Goal: Information Seeking & Learning: Learn about a topic

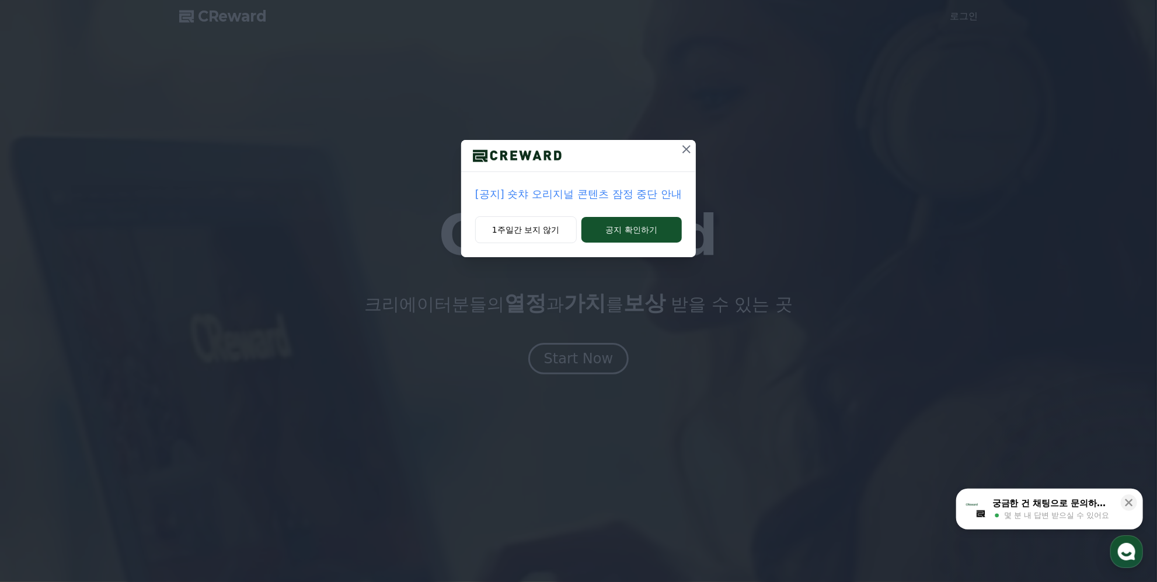
click at [550, 194] on p "[공지] 숏챠 오리지널 콘텐츠 잠정 중단 안내" at bounding box center [578, 194] width 207 height 16
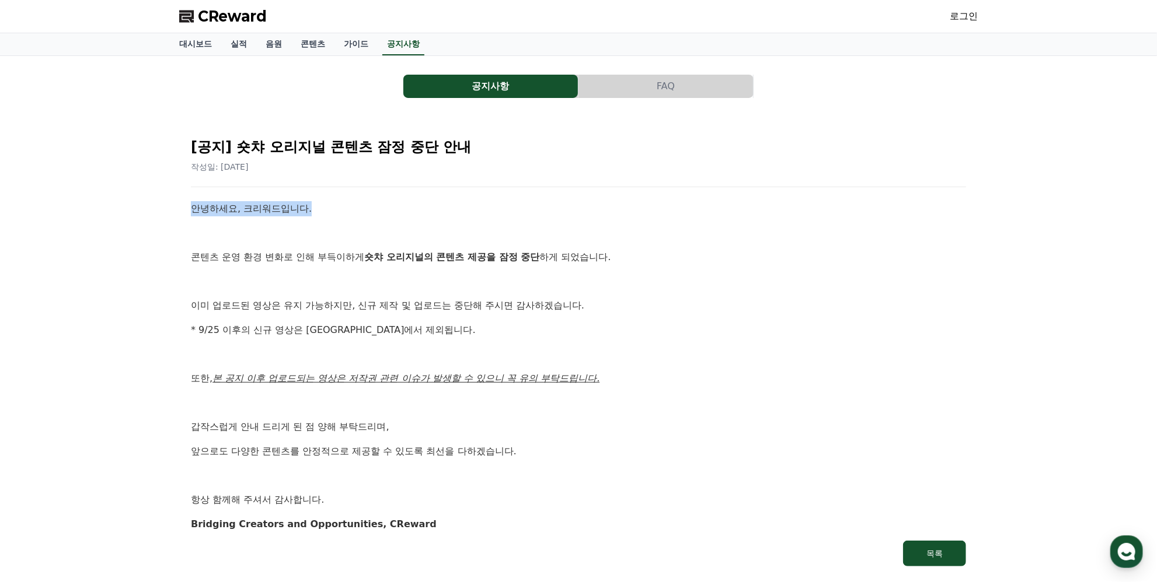
drag, startPoint x: 177, startPoint y: 207, endPoint x: 370, endPoint y: 210, distance: 192.6
click at [370, 210] on div "공지사항 FAQ [공지] 숏챠 오리지널 콘텐츠 잠정 중단 안내 작성일: [DATE] 안녕하세요, 크리워드입니다. 콘텐츠 운영 환경 변화로 인해…" at bounding box center [578, 322] width 808 height 522
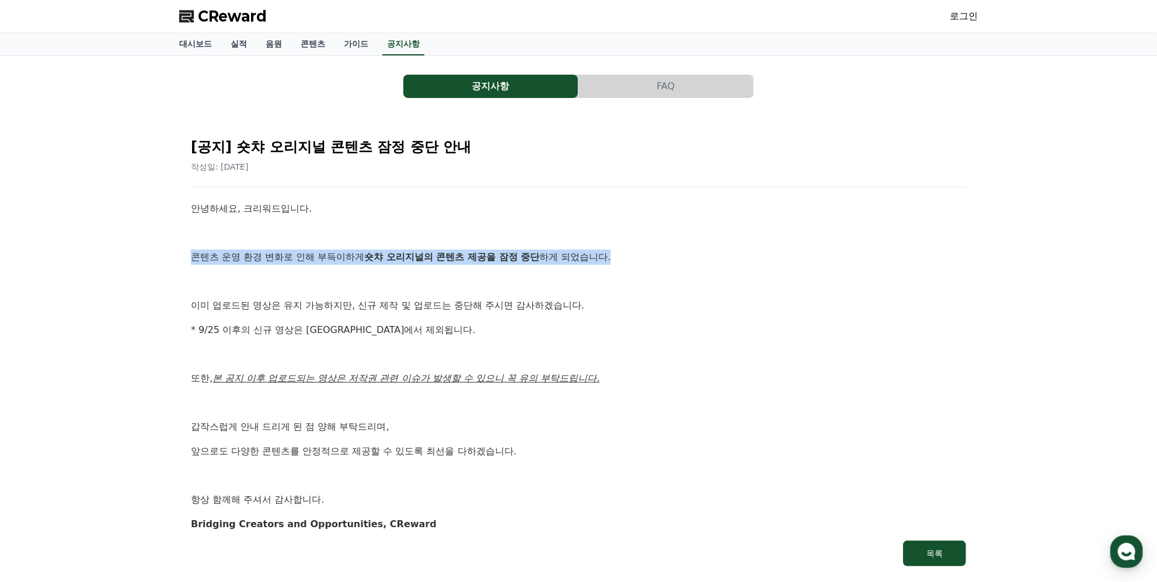
drag, startPoint x: 184, startPoint y: 254, endPoint x: 679, endPoint y: 254, distance: 495.5
click at [679, 254] on div "[공지] 숏챠 오리지널 콘텐츠 잠정 중단 안내 작성일: [DATE] 안녕하세요, 크리워드입니다. 콘텐츠 운영 환경 변화로 인해 부득이하게 숏챠…" at bounding box center [578, 347] width 789 height 452
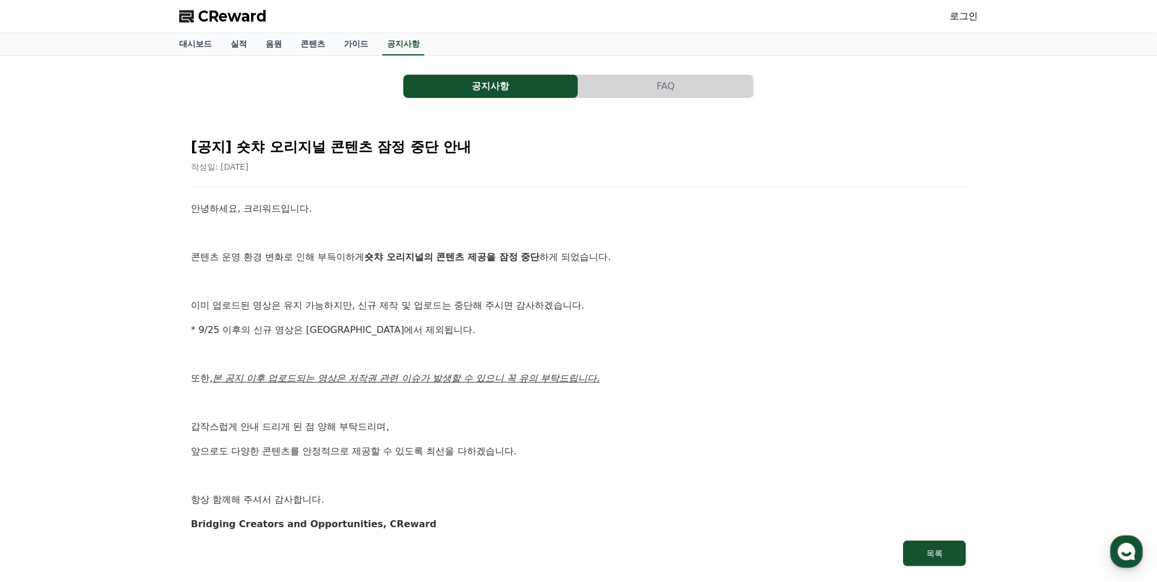
click at [716, 287] on p at bounding box center [578, 281] width 775 height 15
drag, startPoint x: 187, startPoint y: 306, endPoint x: 632, endPoint y: 300, distance: 445.3
click at [605, 300] on div "[공지] 숏챠 오리지널 콘텐츠 잠정 중단 안내 작성일: [DATE] 안녕하세요, 크리워드입니다. 콘텐츠 운영 환경 변화로 인해 부득이하게 숏챠…" at bounding box center [578, 347] width 789 height 452
click at [665, 301] on p "이미 업로드된 영상은 유지 가능하지만, 신규 제작 및 업로드는 중단해 주시면 감사하겠습니다." at bounding box center [578, 305] width 775 height 15
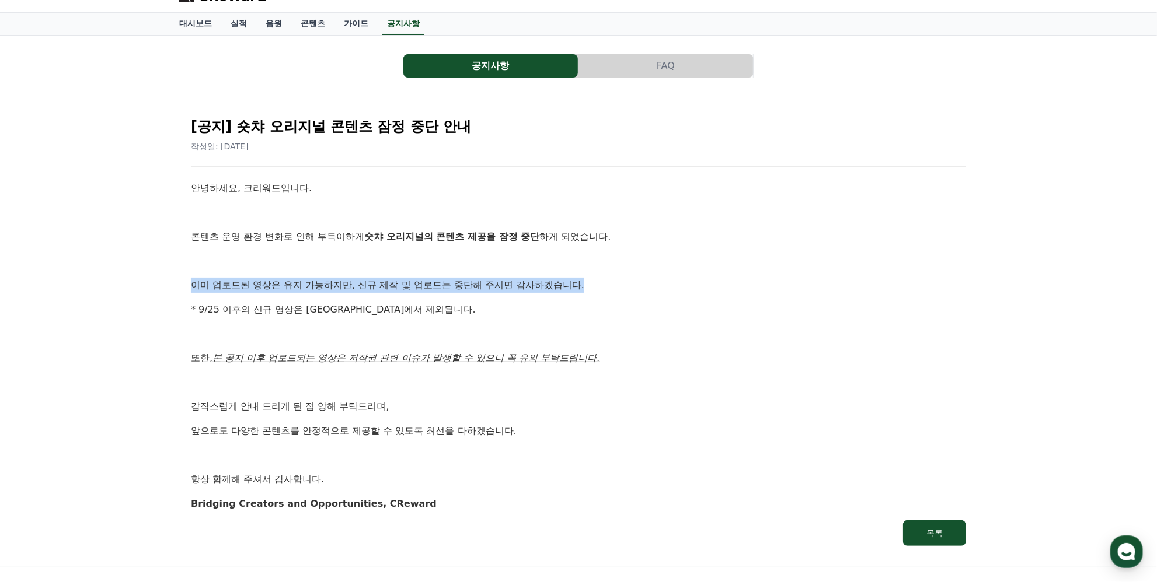
scroll to position [117, 0]
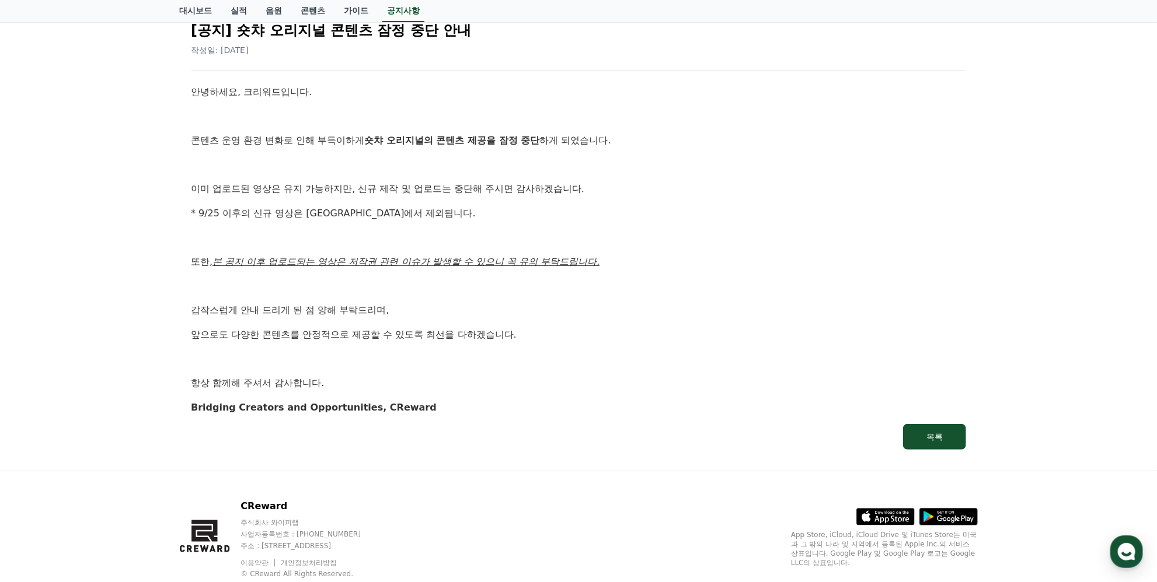
click at [626, 340] on p "앞으로도 다양한 콘텐츠를 안정적으로 제공할 수 있도록 최선을 다하겠습니다." at bounding box center [578, 334] width 775 height 15
drag, startPoint x: 178, startPoint y: 214, endPoint x: 452, endPoint y: 215, distance: 274.3
click at [452, 215] on div "공지사항 FAQ [공지] 숏챠 오리지널 콘텐츠 잠정 중단 안내 작성일: 2025-09-25 안녕하세요, 크리워드입니다. 콘텐츠 운영 환경 변화…" at bounding box center [578, 205] width 808 height 522
click at [484, 220] on div "안녕하세요, 크리워드입니다. 콘텐츠 운영 환경 변화로 인해 부득이하게 숏챠 오리지널의 콘텐츠 제공을 잠정 중단 하게 되었습니다. 이미 업로드된…" at bounding box center [578, 250] width 775 height 330
click at [445, 232] on p at bounding box center [578, 238] width 775 height 15
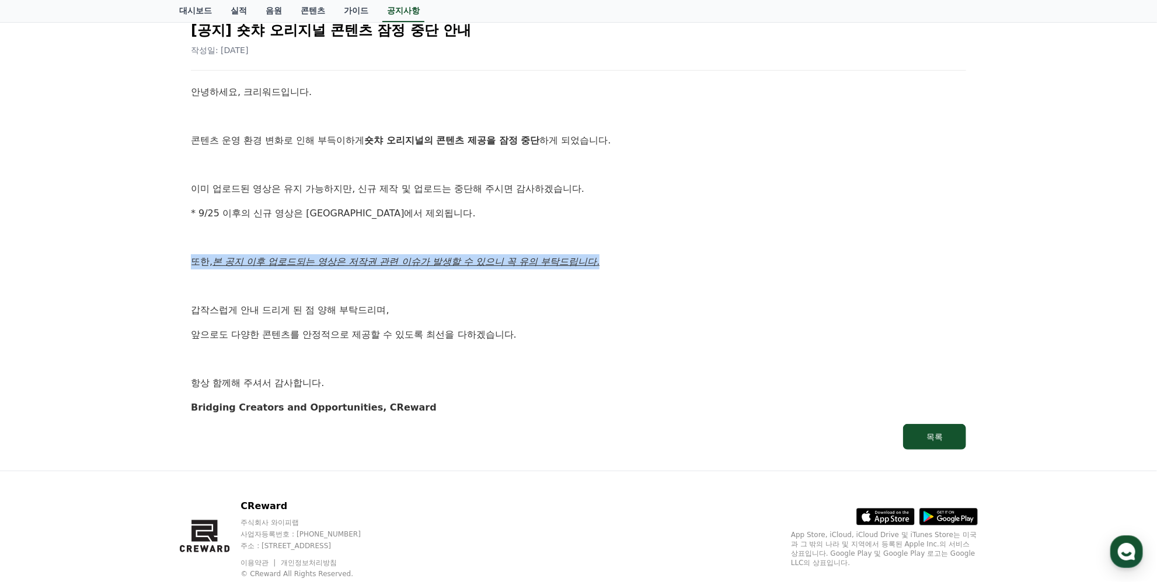
drag, startPoint x: 181, startPoint y: 260, endPoint x: 642, endPoint y: 260, distance: 461.0
click at [642, 260] on div "[공지] 숏챠 오리지널 콘텐츠 잠정 중단 안내 작성일: 2025-09-25 안녕하세요, 크리워드입니다. 콘텐츠 운영 환경 변화로 인해 부득이하…" at bounding box center [578, 231] width 798 height 462
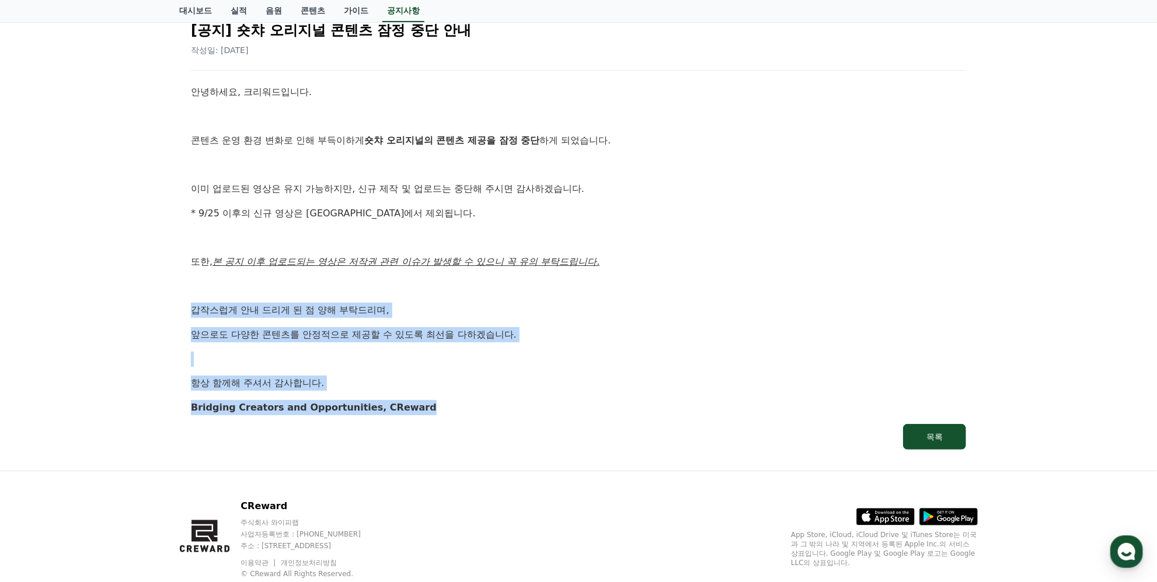
drag, startPoint x: 181, startPoint y: 306, endPoint x: 511, endPoint y: 426, distance: 351.0
click at [506, 425] on div "[공지] 숏챠 오리지널 콘텐츠 잠정 중단 안내 작성일: 2025-09-25 안녕하세요, 크리워드입니다. 콘텐츠 운영 환경 변화로 인해 부득이하…" at bounding box center [578, 231] width 798 height 462
click at [648, 382] on p "항상 함께해 주셔서 감사합니다." at bounding box center [578, 383] width 775 height 15
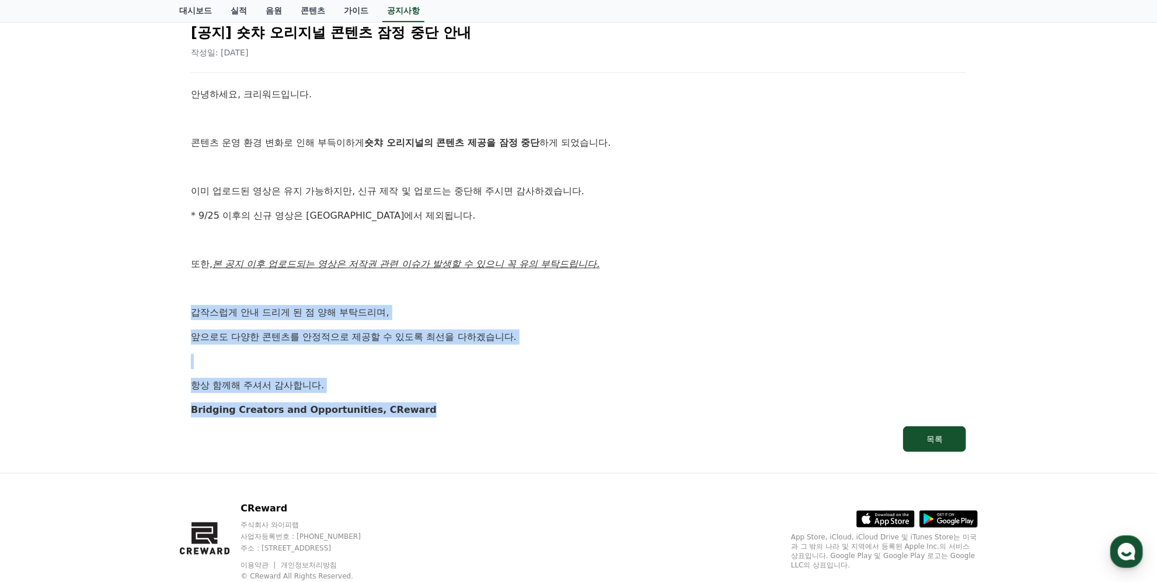
scroll to position [0, 0]
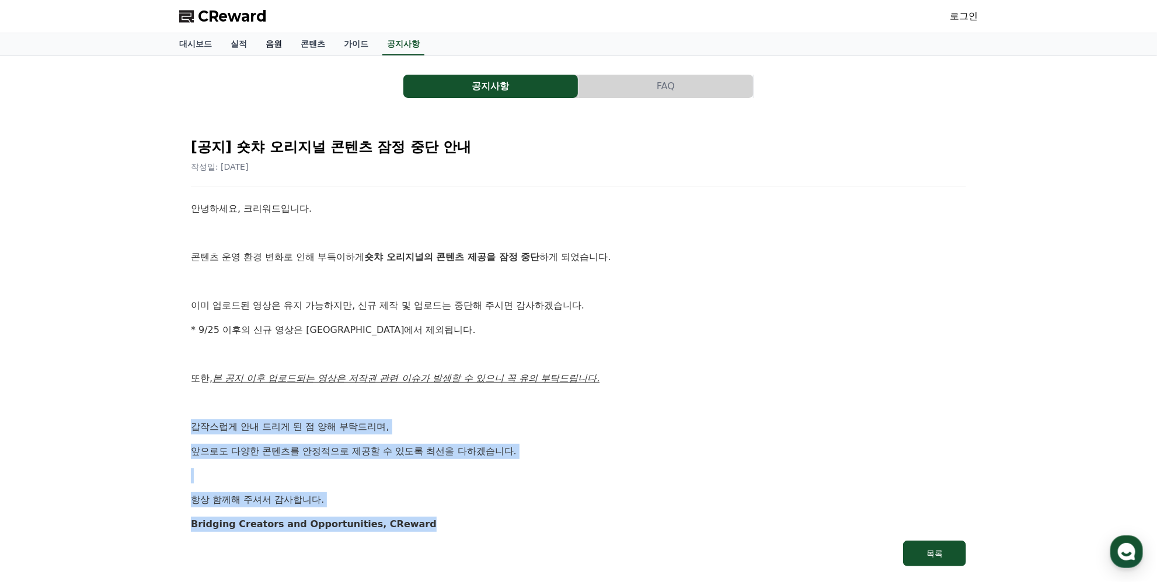
drag, startPoint x: 275, startPoint y: 41, endPoint x: 281, endPoint y: 53, distance: 12.5
click at [275, 41] on link "음원" at bounding box center [273, 44] width 35 height 22
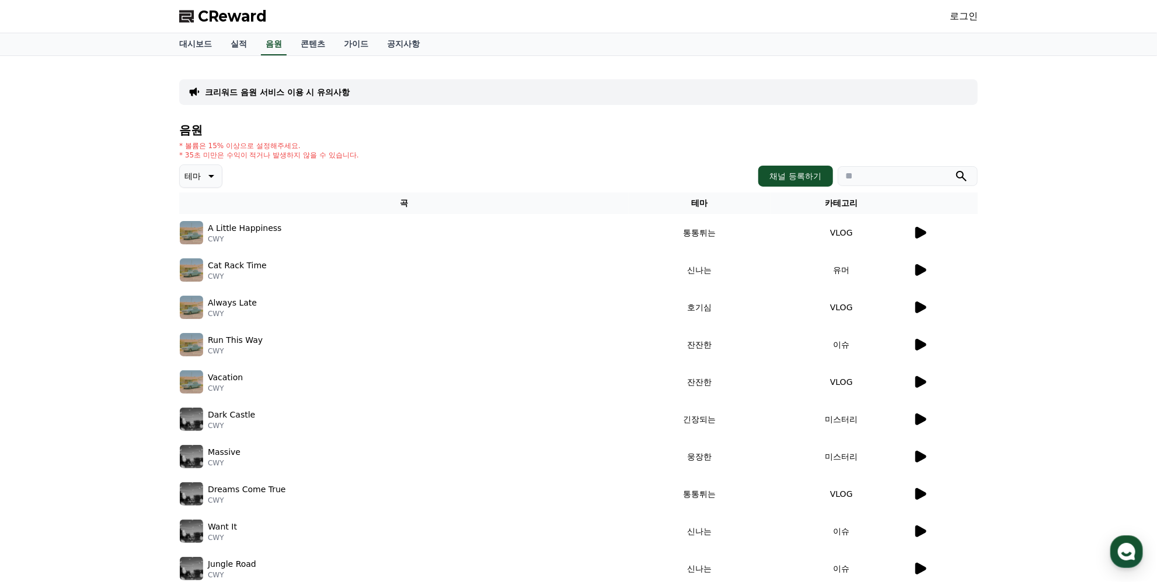
click at [919, 229] on icon at bounding box center [920, 233] width 11 height 12
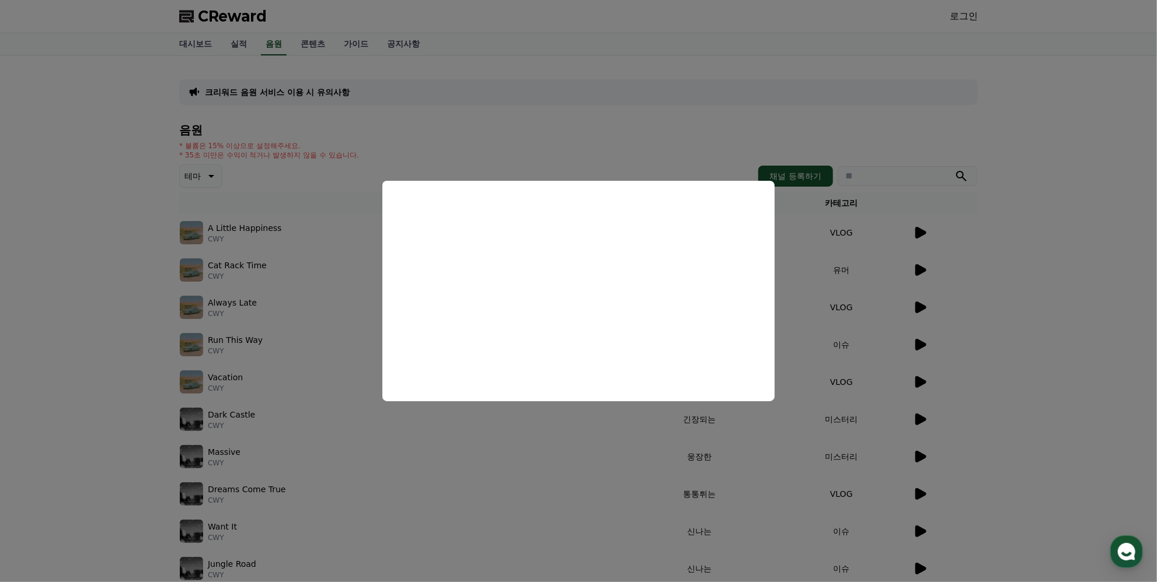
click at [540, 424] on button "close modal" at bounding box center [578, 291] width 1157 height 582
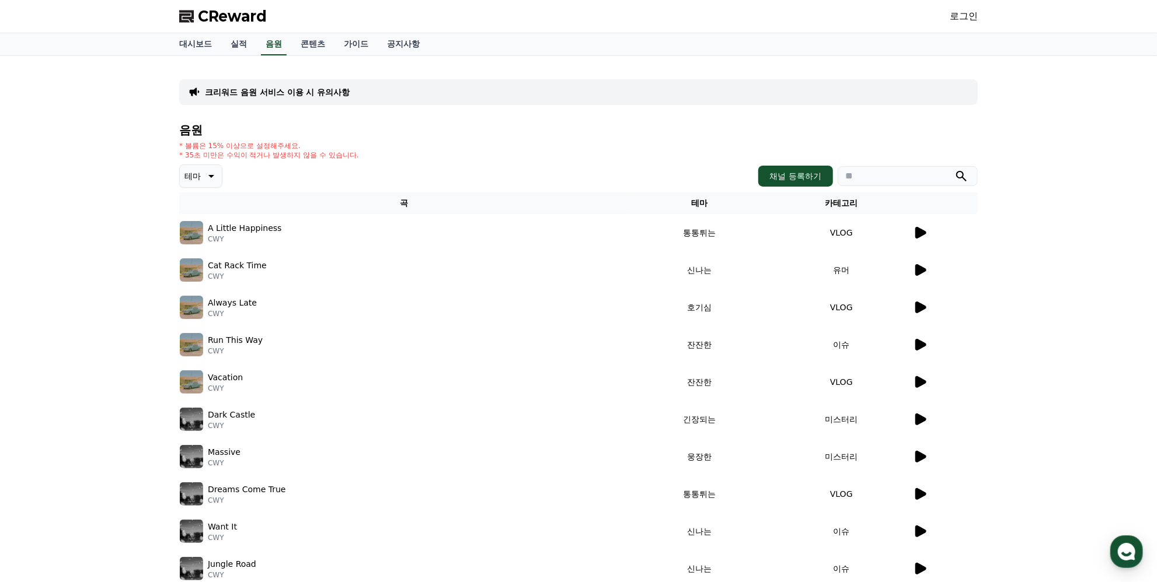
click at [923, 264] on icon at bounding box center [920, 270] width 14 height 14
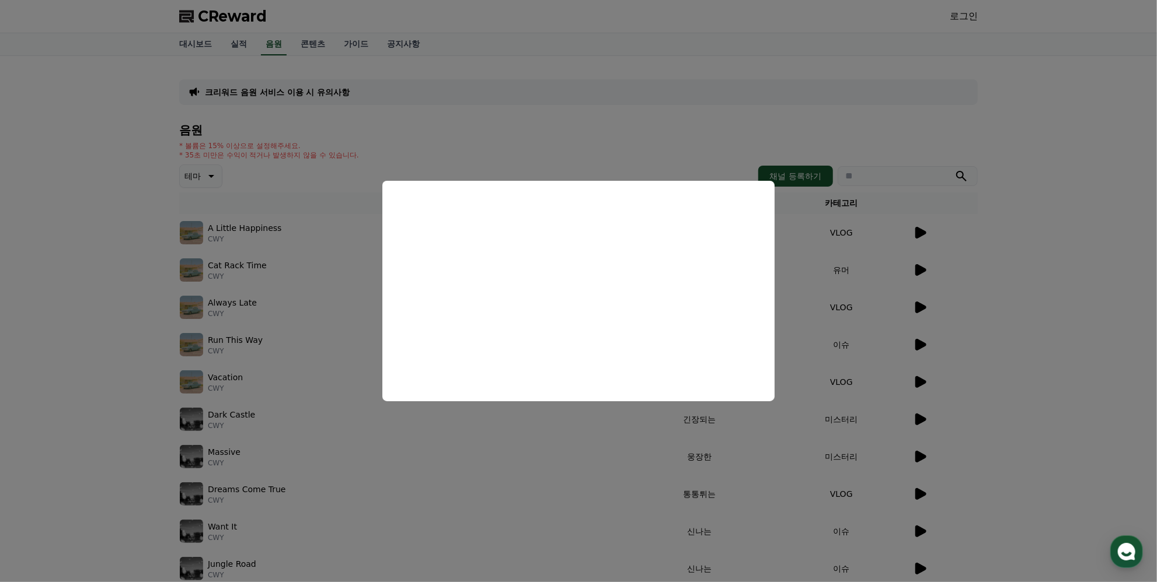
click at [524, 421] on button "close modal" at bounding box center [578, 291] width 1157 height 582
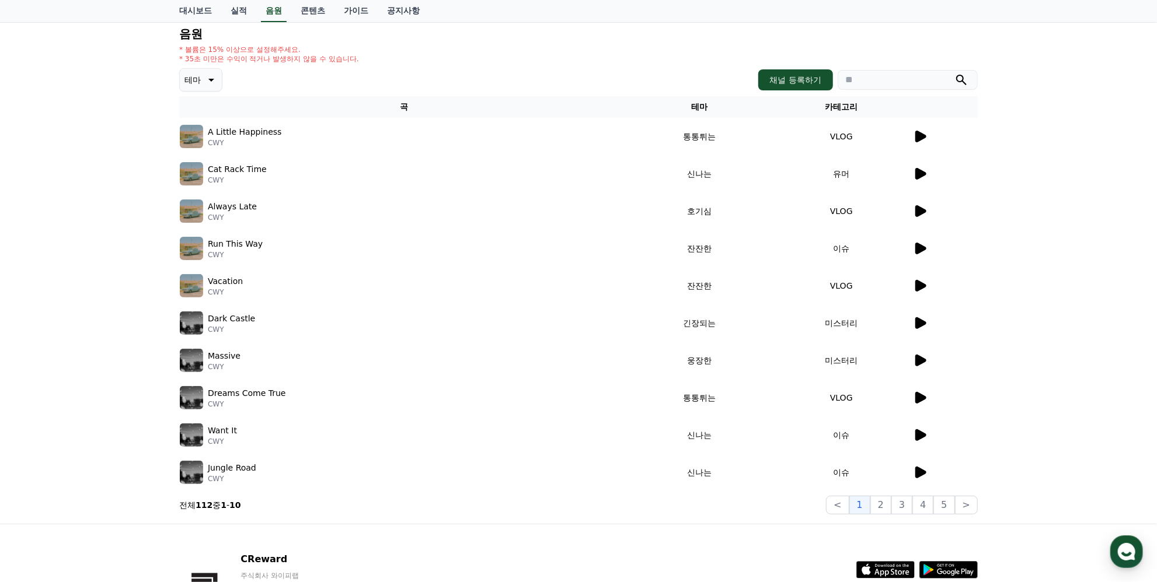
scroll to position [117, 0]
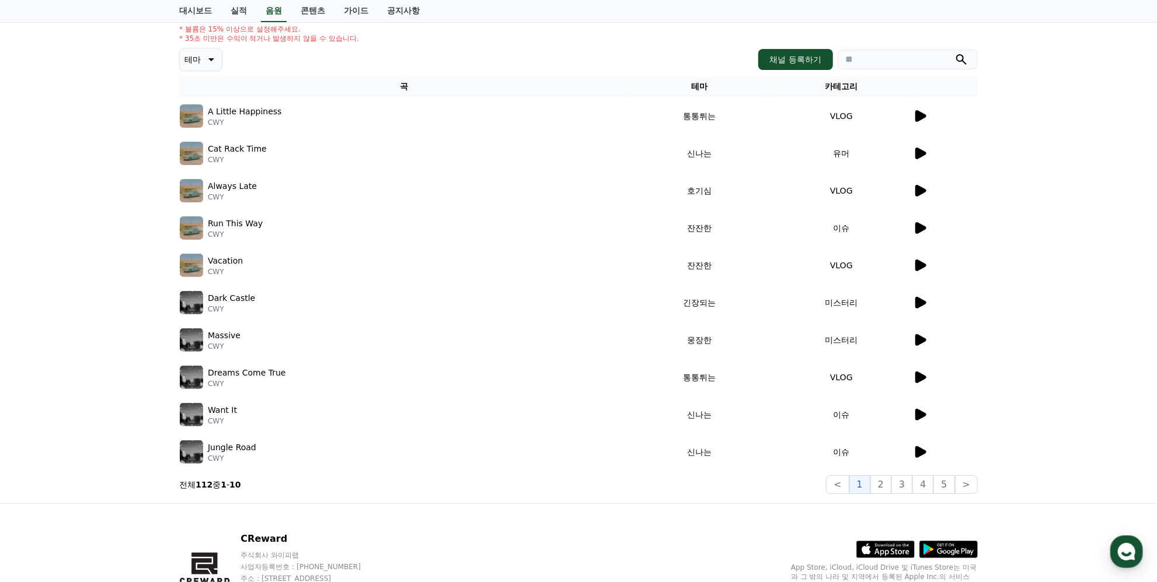
click at [923, 265] on icon at bounding box center [920, 266] width 11 height 12
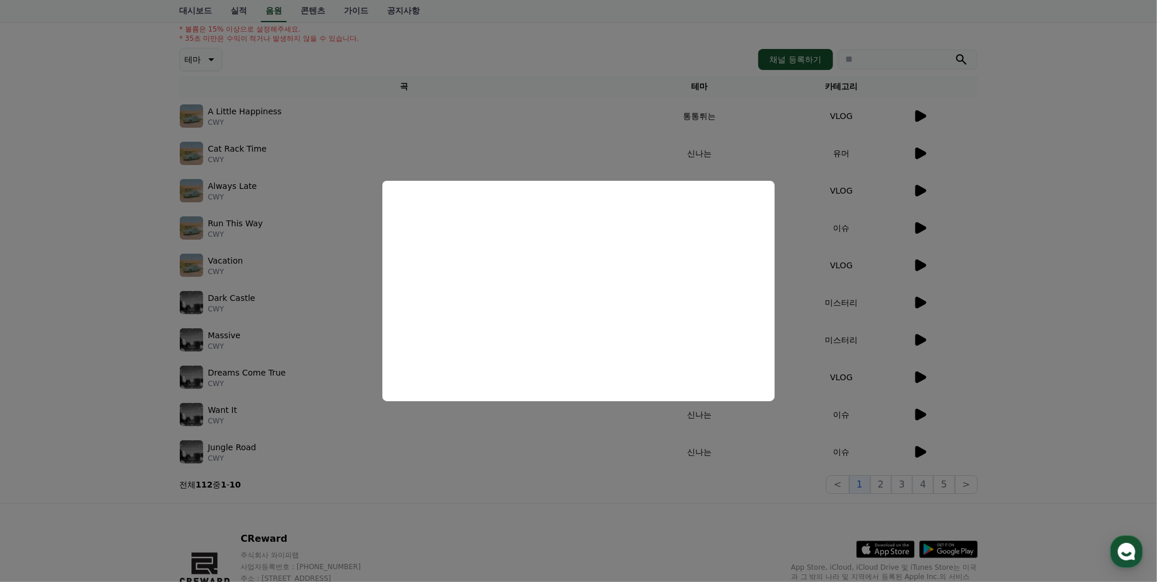
click at [531, 459] on button "close modal" at bounding box center [578, 291] width 1157 height 582
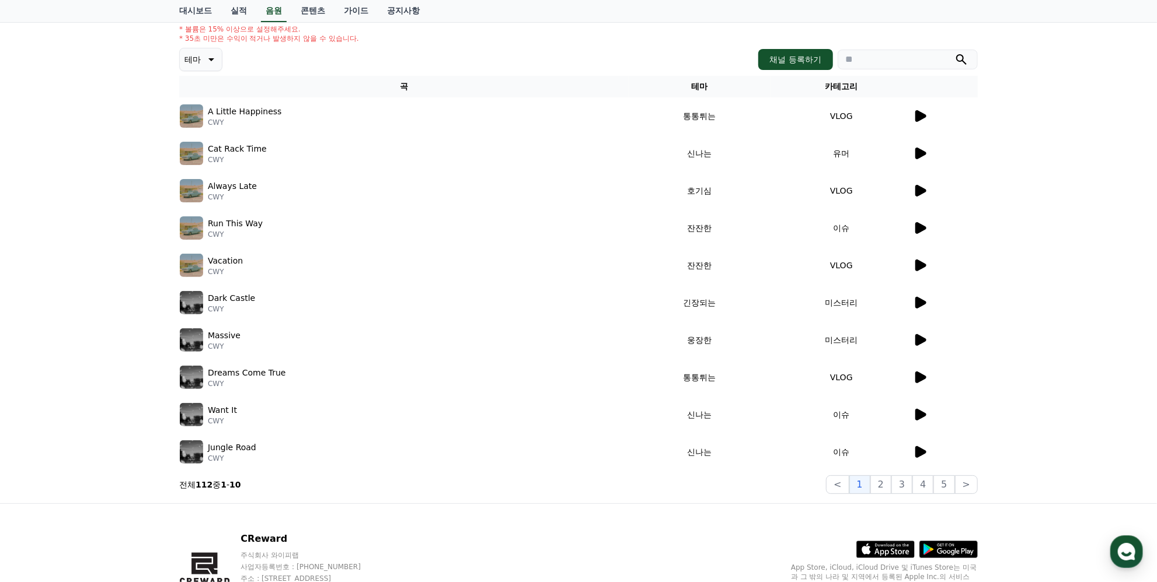
click at [917, 302] on icon at bounding box center [920, 303] width 11 height 12
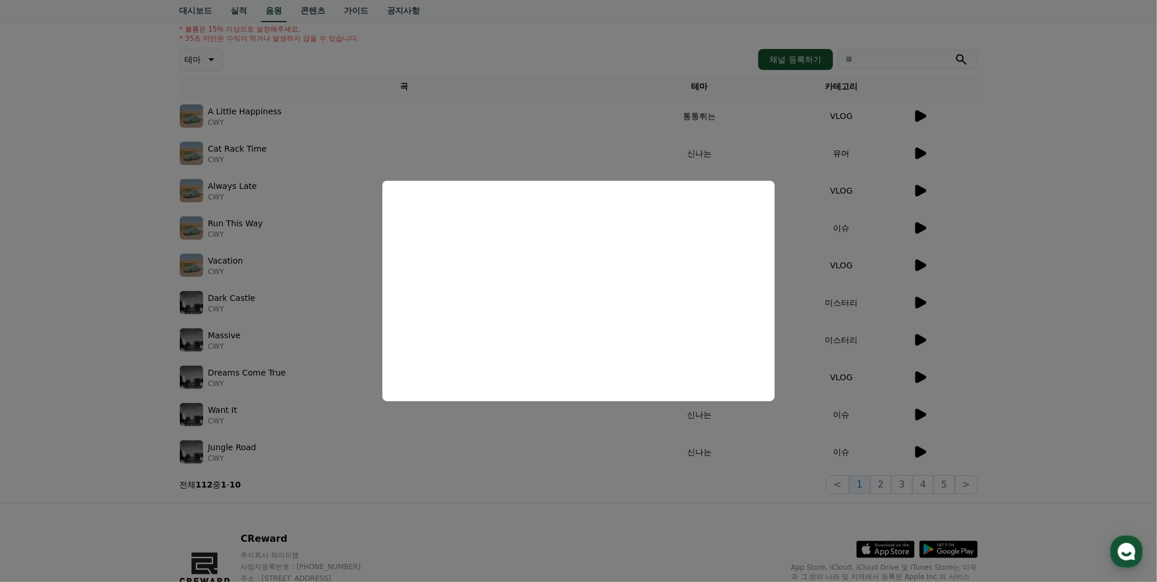
click at [543, 474] on button "close modal" at bounding box center [578, 291] width 1157 height 582
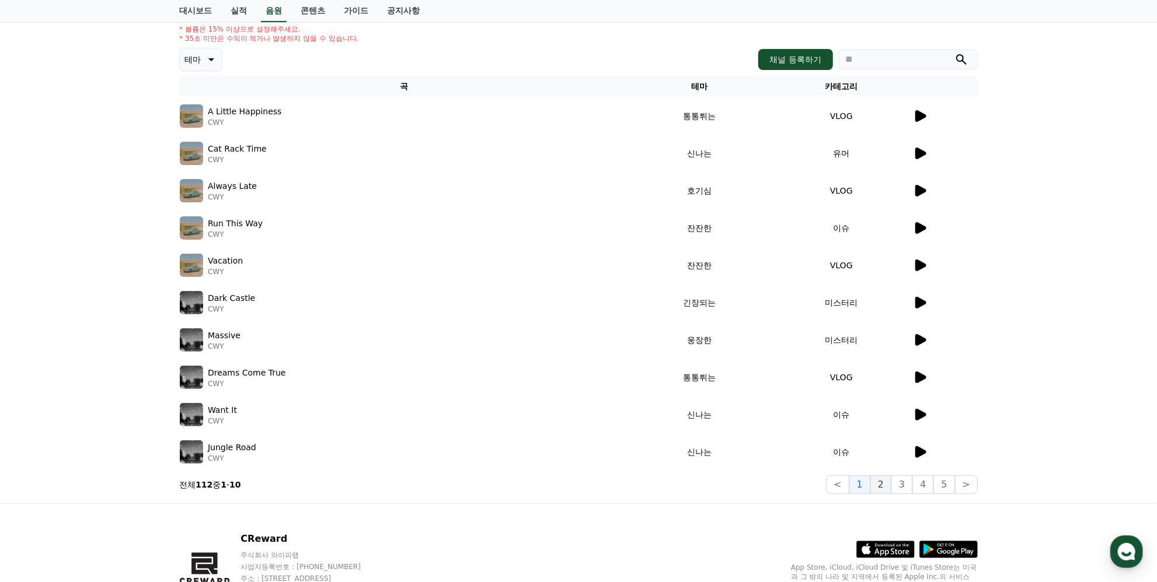
click at [889, 480] on button "2" at bounding box center [880, 485] width 21 height 19
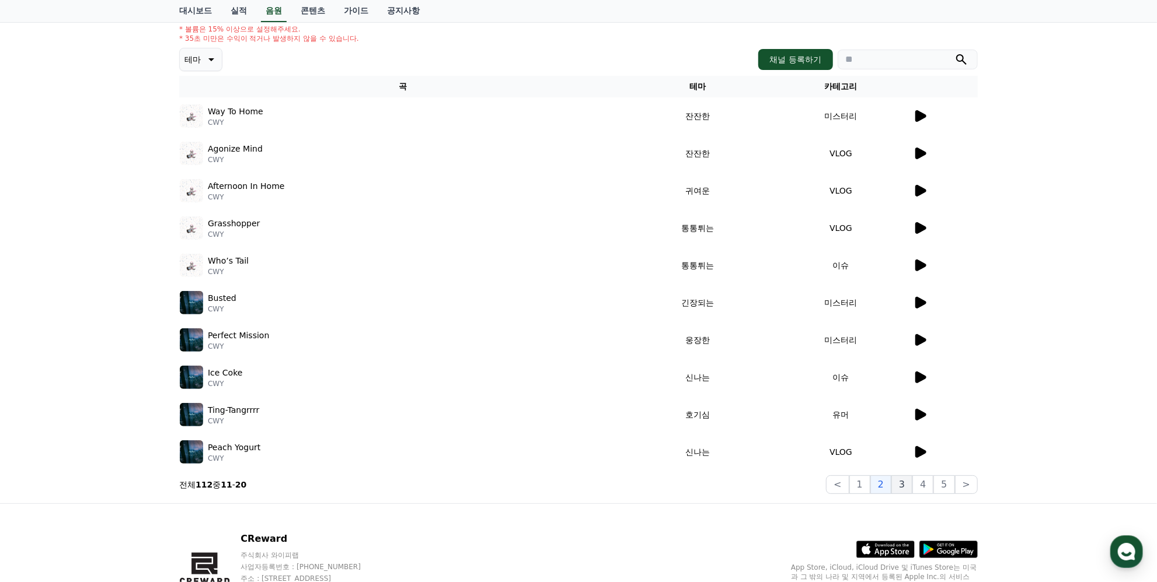
click at [908, 484] on button "3" at bounding box center [901, 485] width 21 height 19
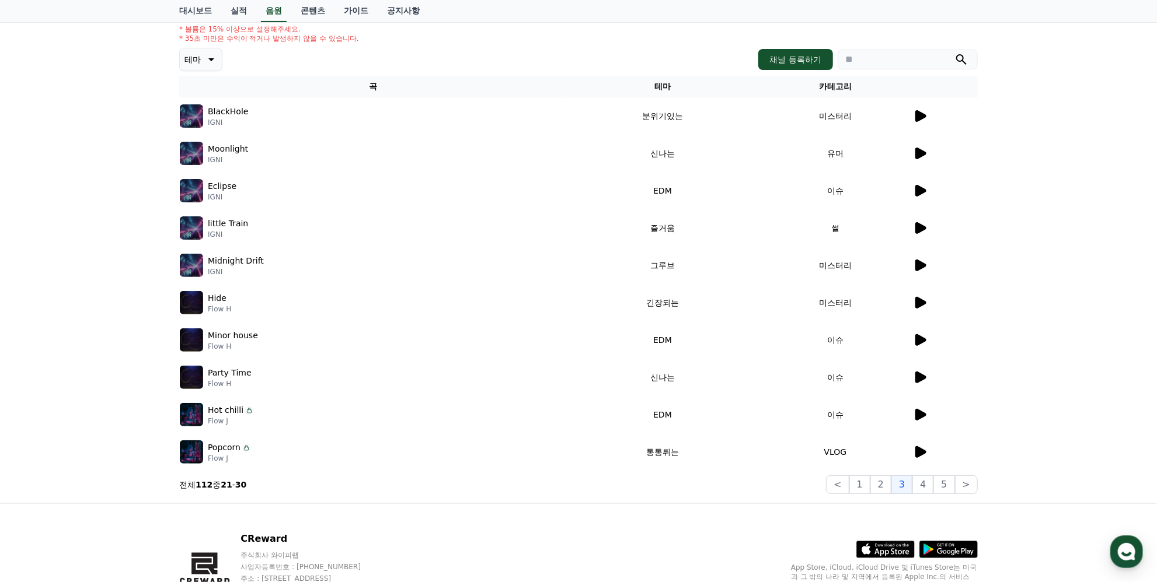
click at [918, 334] on icon at bounding box center [920, 340] width 11 height 12
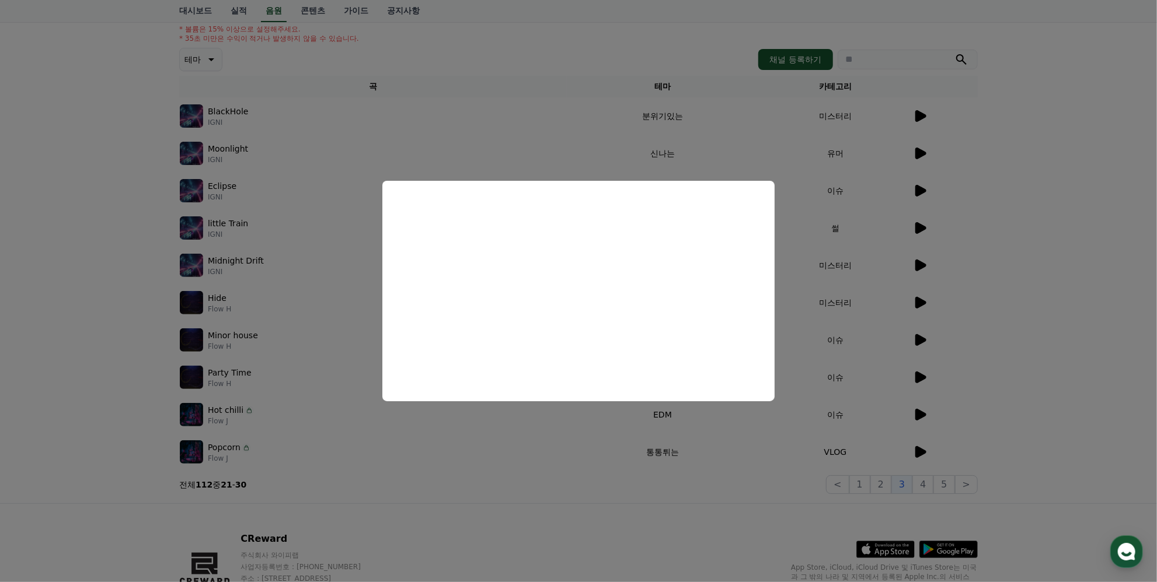
click at [605, 504] on button "close modal" at bounding box center [578, 291] width 1157 height 582
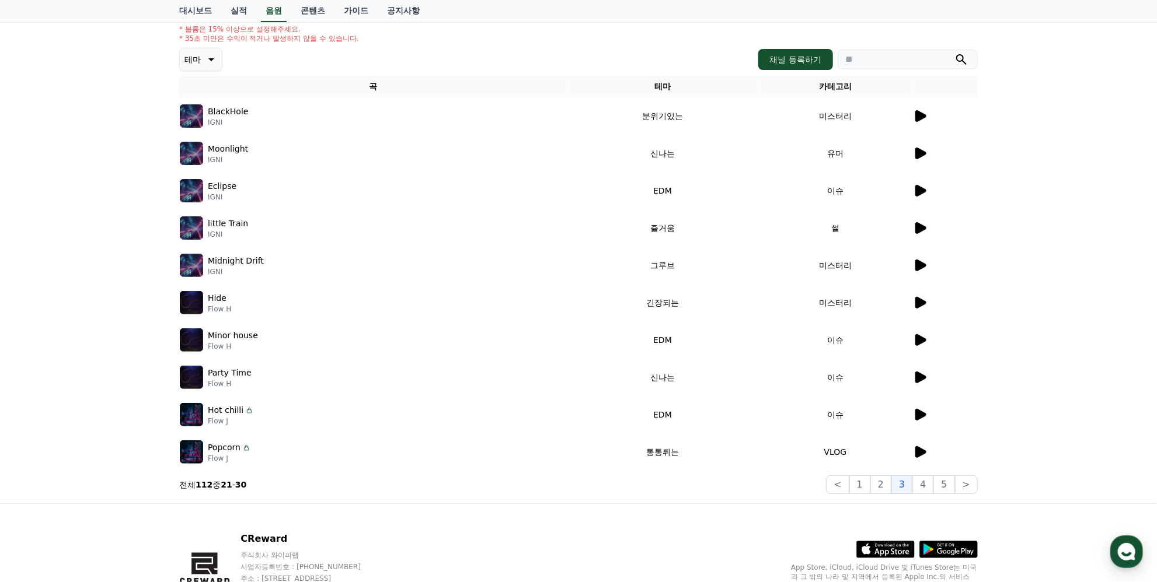
click at [914, 414] on icon at bounding box center [920, 415] width 14 height 14
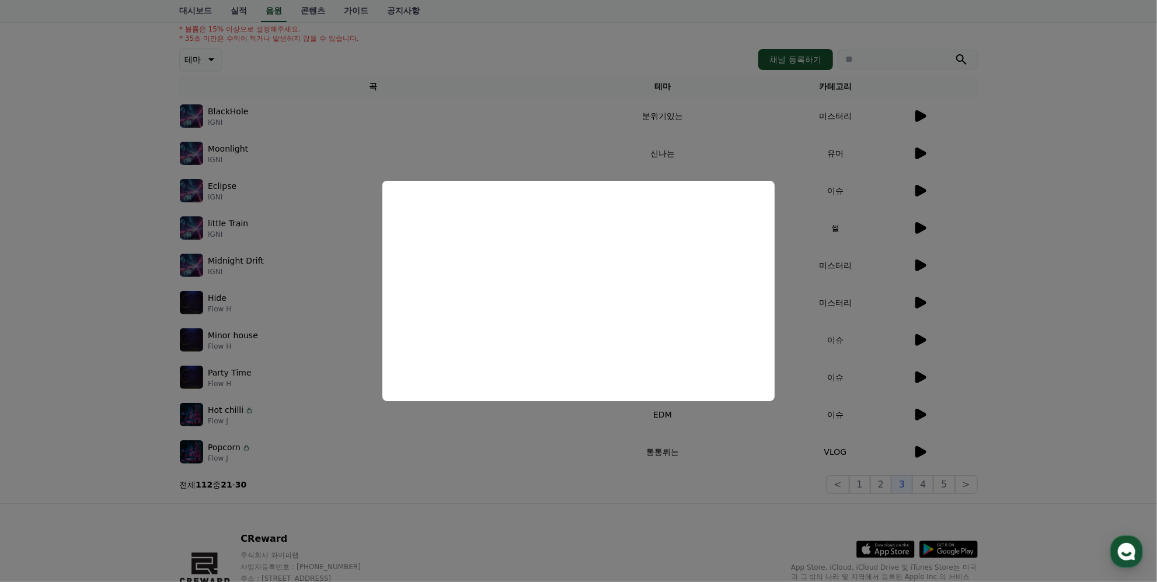
click at [524, 466] on button "close modal" at bounding box center [578, 291] width 1157 height 582
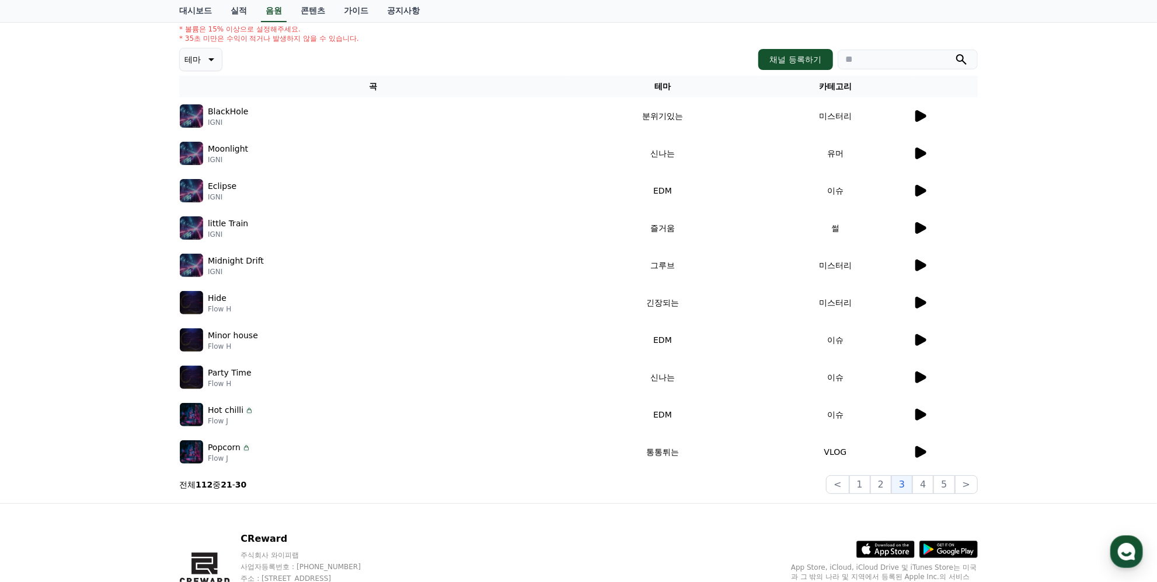
click at [913, 371] on icon at bounding box center [920, 378] width 14 height 14
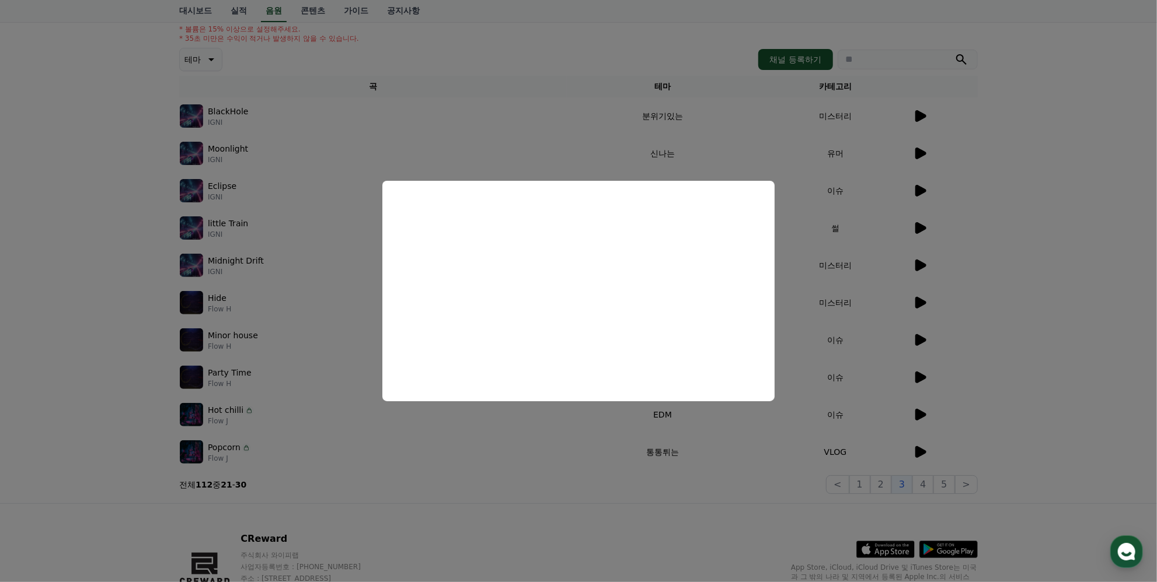
click at [493, 444] on button "close modal" at bounding box center [578, 291] width 1157 height 582
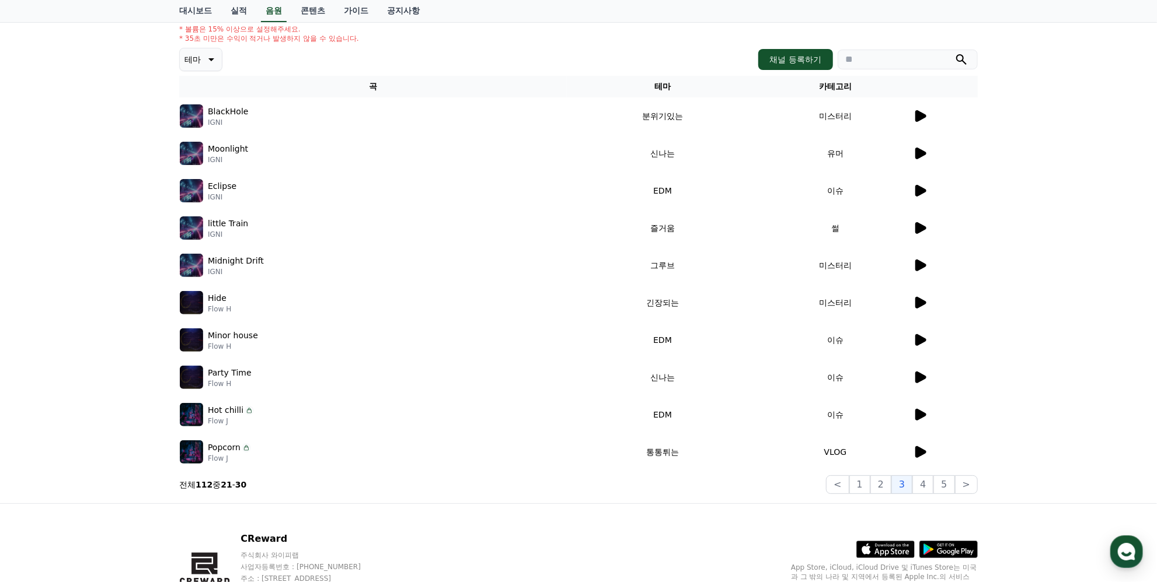
click at [919, 450] on icon at bounding box center [920, 452] width 11 height 12
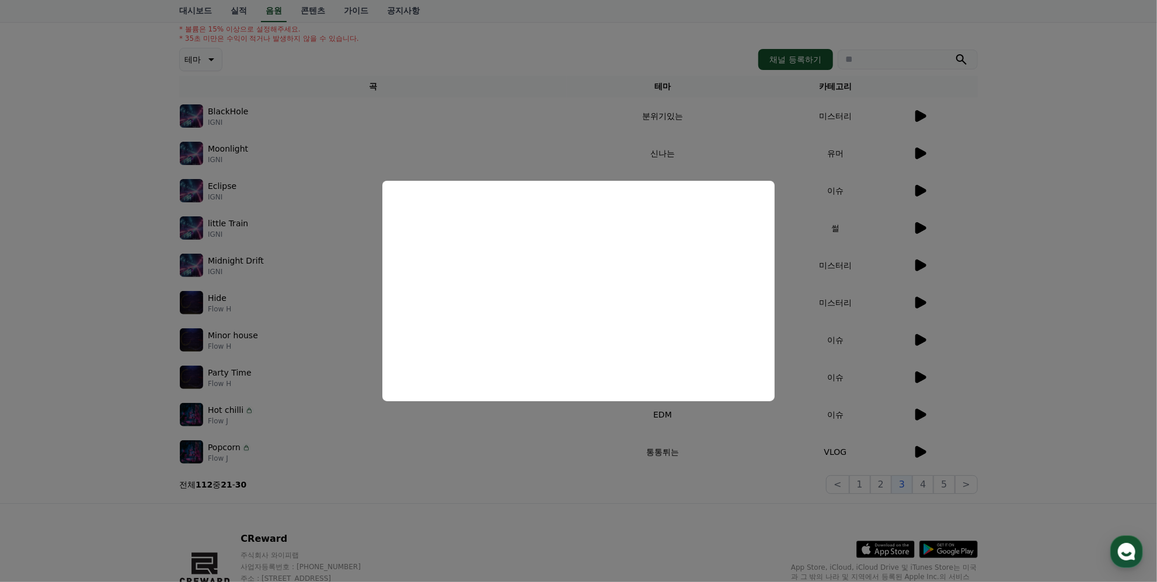
drag, startPoint x: 675, startPoint y: 531, endPoint x: 745, endPoint y: 521, distance: 70.8
click at [676, 531] on button "close modal" at bounding box center [578, 291] width 1157 height 582
click at [920, 480] on button "4" at bounding box center [922, 485] width 21 height 19
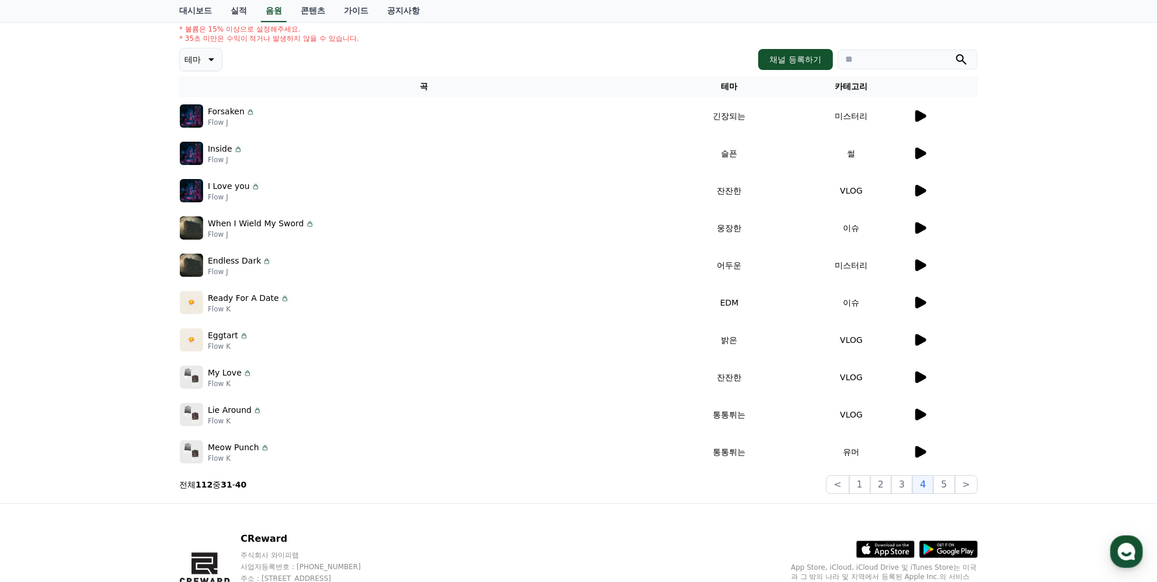
click at [917, 299] on icon at bounding box center [920, 303] width 11 height 12
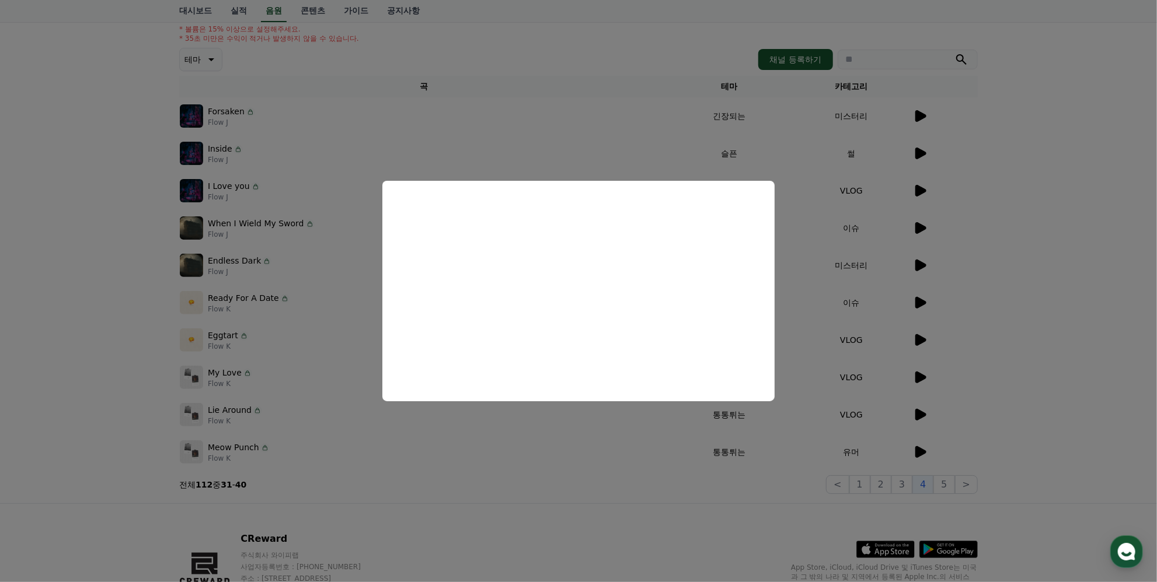
click at [545, 435] on button "close modal" at bounding box center [578, 291] width 1157 height 582
